Goal: Transaction & Acquisition: Purchase product/service

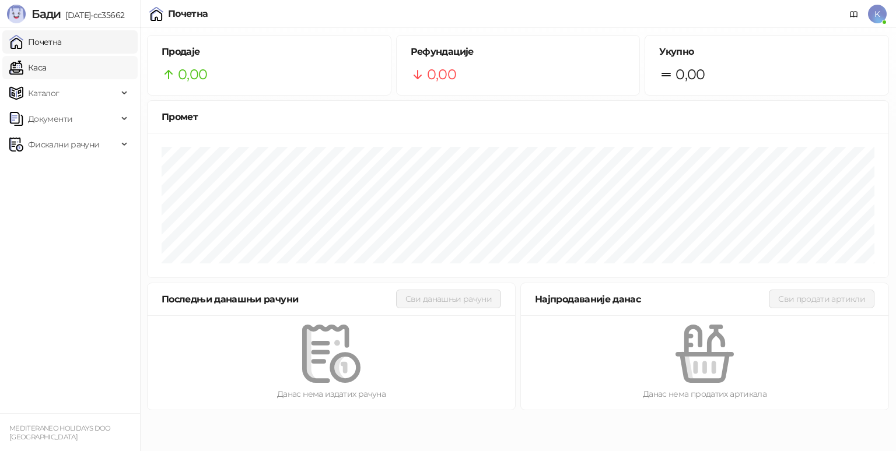
click at [46, 76] on link "Каса" at bounding box center [27, 67] width 37 height 23
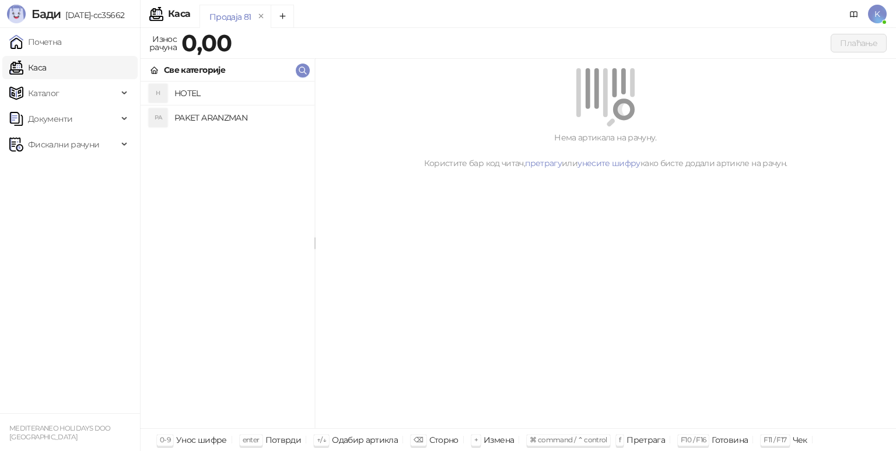
click at [226, 120] on h4 "PAKET ARANZMAN" at bounding box center [239, 117] width 131 height 19
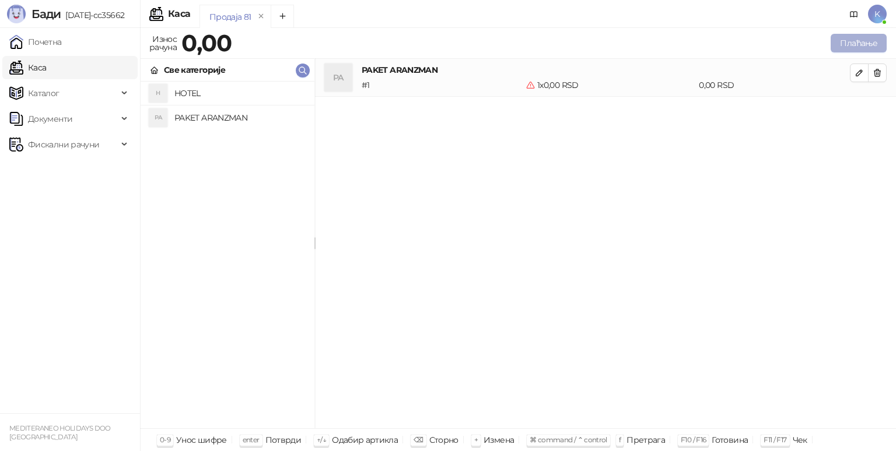
click at [855, 37] on button "Плаћање" at bounding box center [858, 43] width 56 height 19
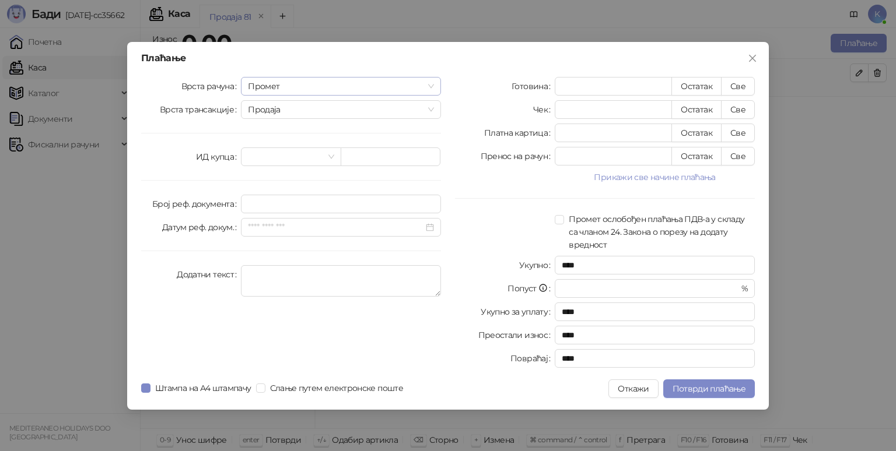
click at [320, 82] on span "Промет" at bounding box center [341, 86] width 186 height 17
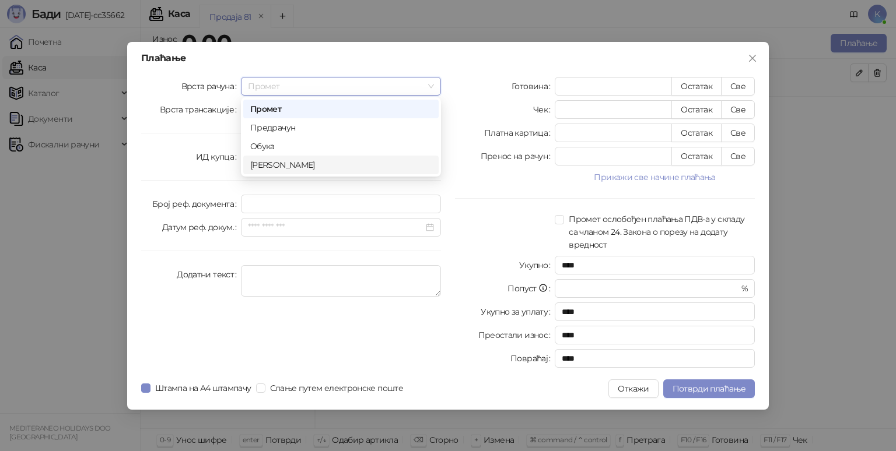
click at [271, 168] on div "[PERSON_NAME]" at bounding box center [340, 165] width 181 height 13
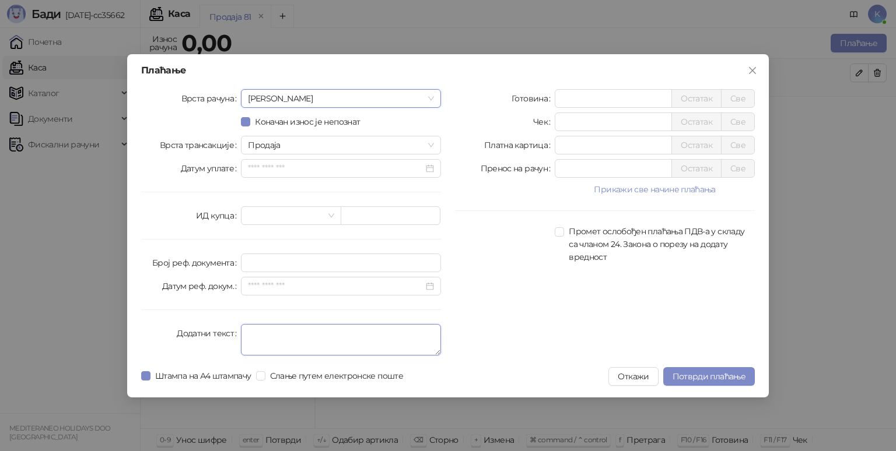
click at [275, 336] on textarea "Додатни текст" at bounding box center [341, 339] width 200 height 31
type textarea "*********"
click at [583, 145] on input "*" at bounding box center [613, 144] width 116 height 17
type input "******"
click at [706, 380] on span "Потврди плаћање" at bounding box center [708, 376] width 73 height 10
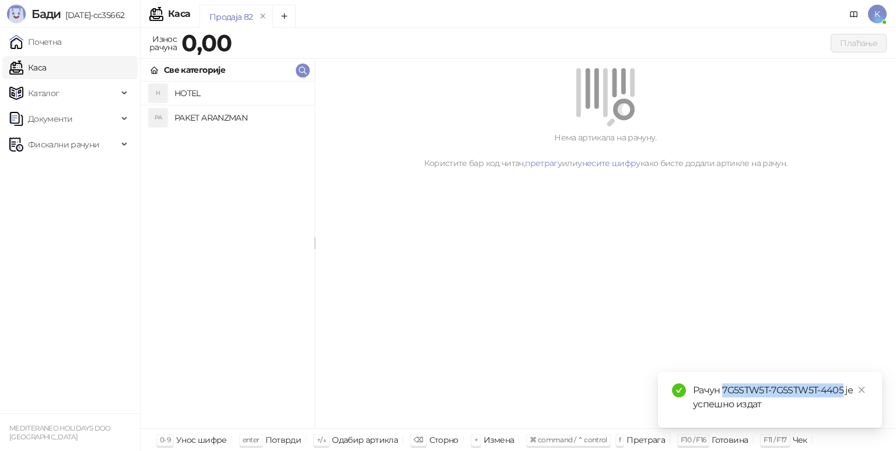
drag, startPoint x: 722, startPoint y: 391, endPoint x: 844, endPoint y: 393, distance: 121.3
click at [844, 393] on div "Рачун 7G5STW5T-7G5STW5T-4405 је успешно издат" at bounding box center [780, 398] width 175 height 28
copy div "7G5STW5T-7G5STW5T-4405"
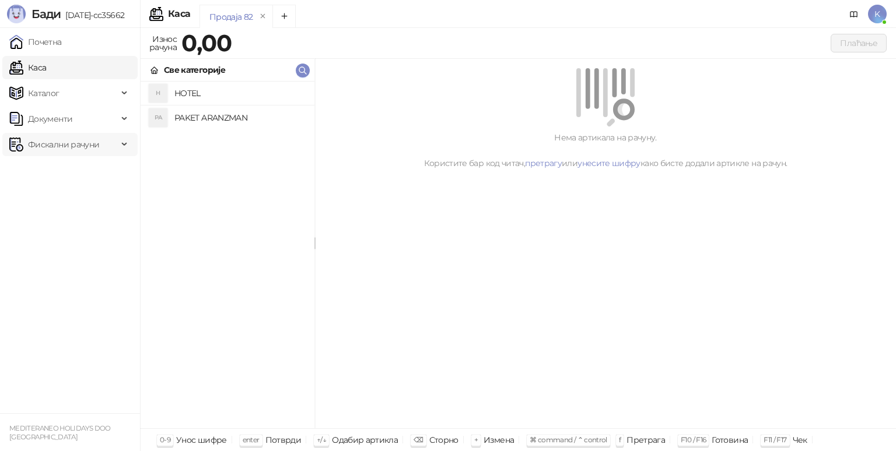
click at [101, 141] on span "Фискални рачуни" at bounding box center [63, 144] width 108 height 23
click at [92, 168] on link "Издати рачуни" at bounding box center [53, 170] width 78 height 23
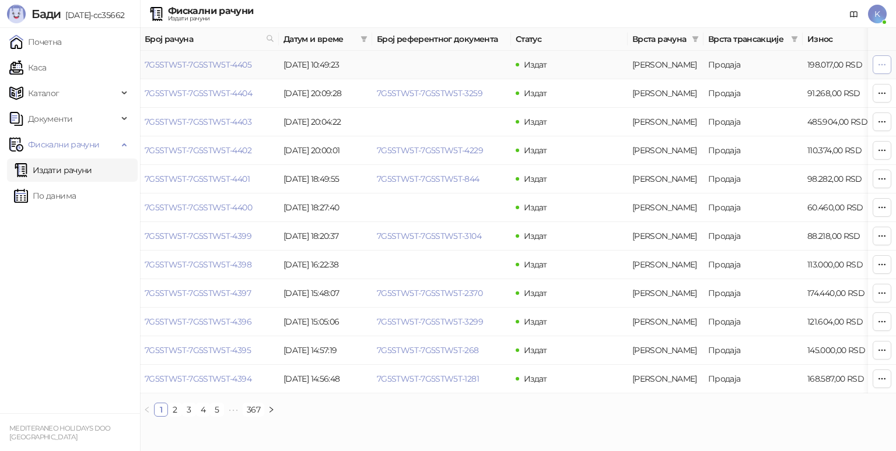
click at [885, 65] on icon "button" at bounding box center [881, 64] width 9 height 9
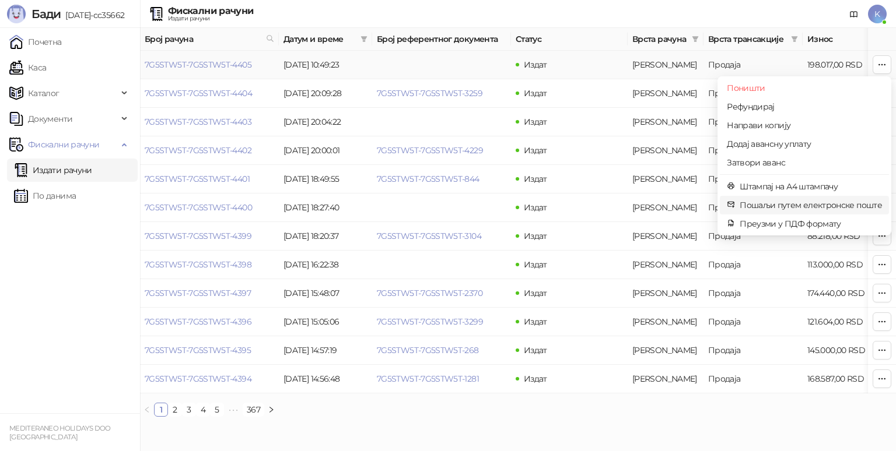
click at [806, 201] on span "Пошаљи путем електронске поште" at bounding box center [810, 205] width 142 height 13
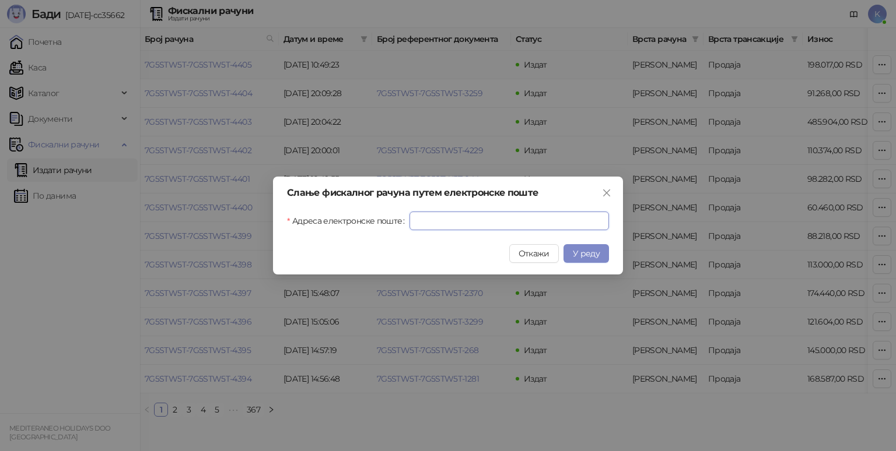
click at [490, 221] on input "Адреса електронске поште" at bounding box center [508, 221] width 199 height 19
paste input "**********"
type input "**********"
click at [597, 251] on span "У реду" at bounding box center [586, 253] width 27 height 10
